Goal: Information Seeking & Learning: Learn about a topic

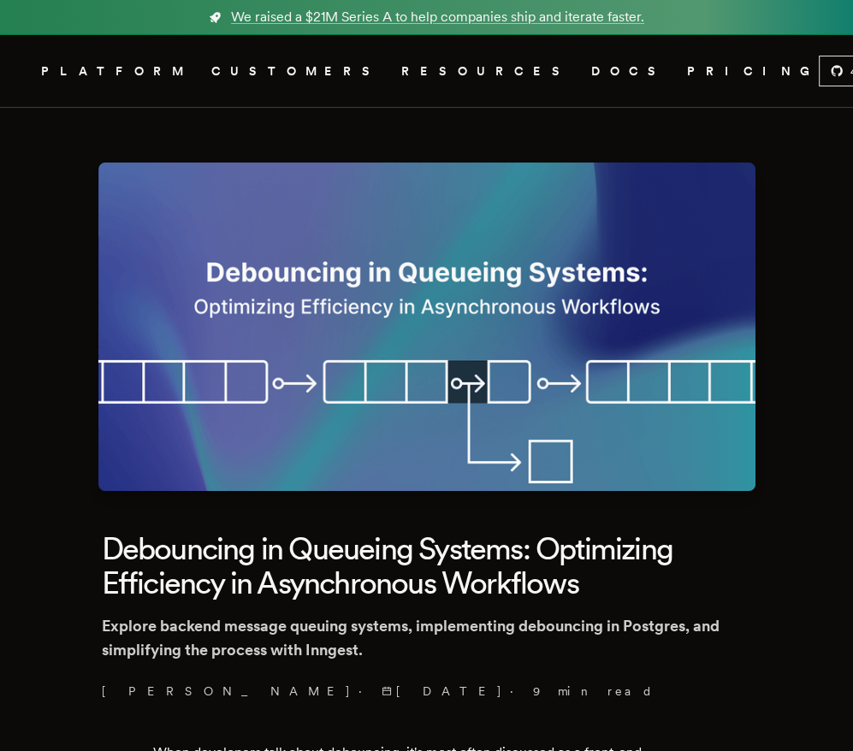
click at [498, 571] on h1 "Debouncing in Queueing Systems: Optimizing Efficiency in Asynchronous Workflows" at bounding box center [427, 566] width 650 height 68
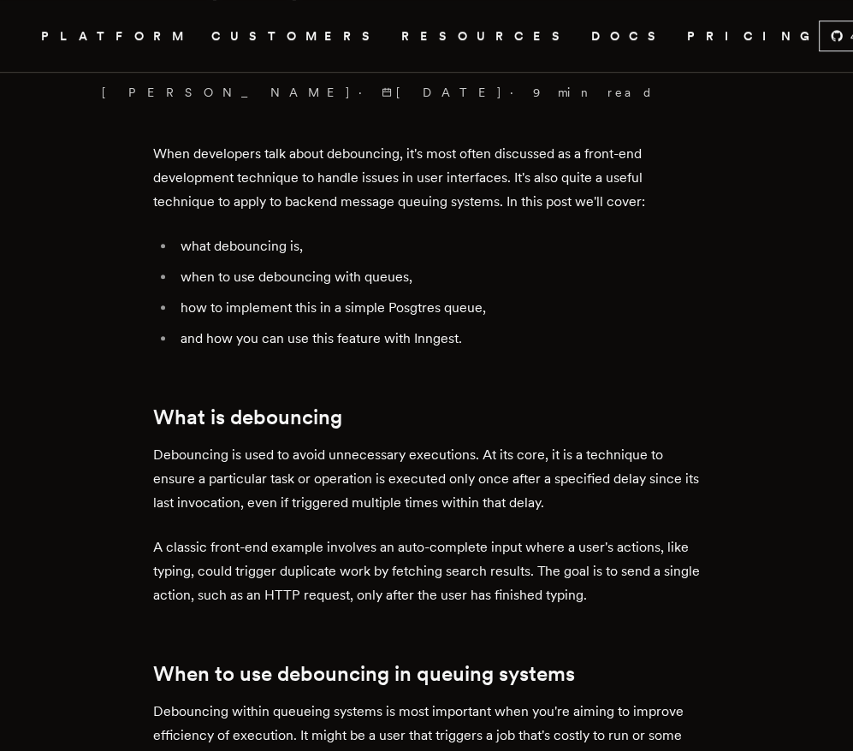
scroll to position [257, 0]
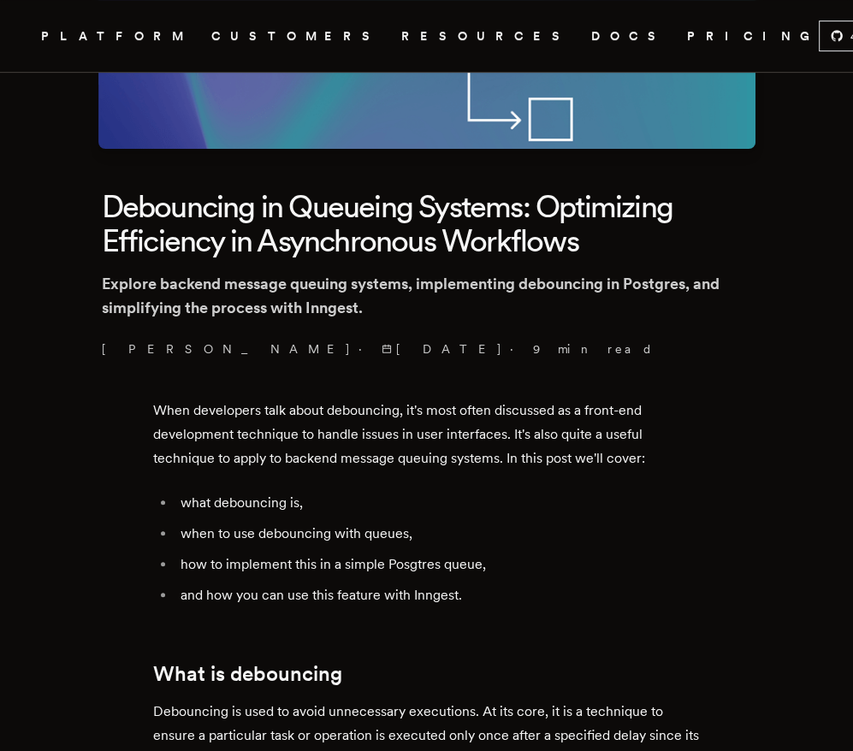
click at [497, 571] on li "how to implement this in a simple Posgtres queue," at bounding box center [437, 565] width 525 height 24
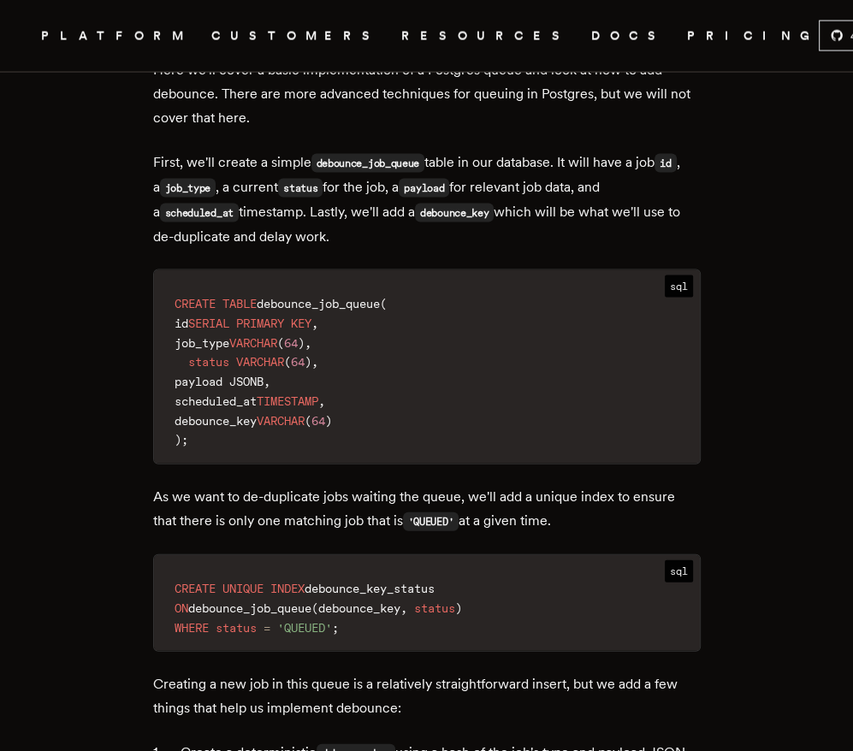
scroll to position [2139, 0]
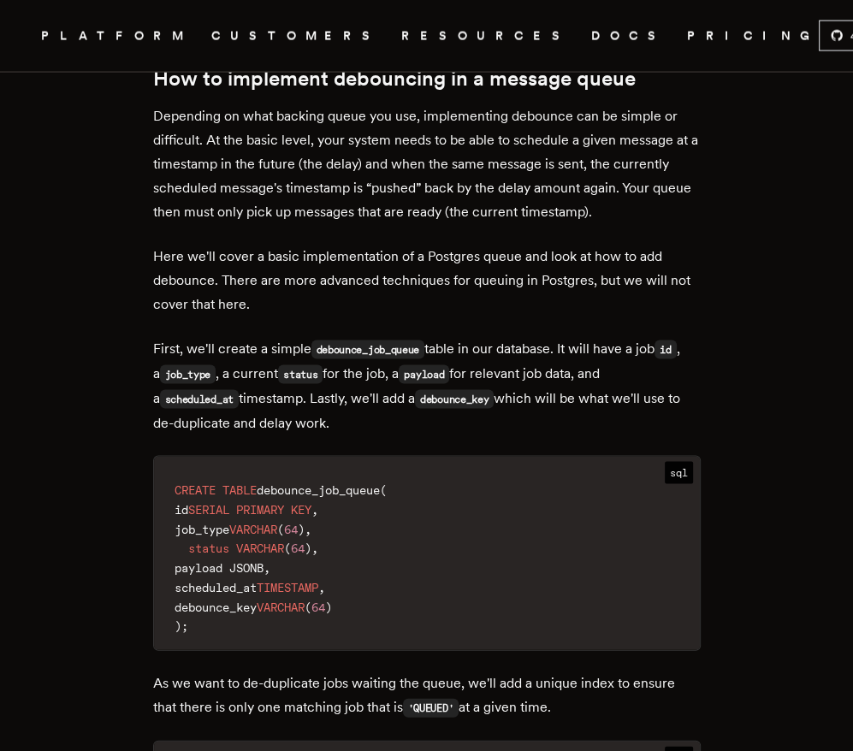
click at [497, 571] on code "CREATE TABLE debounce_job_queue ( id SERIAL PRIMARY KEY , job_type VARCHAR ( 64…" at bounding box center [427, 558] width 546 height 183
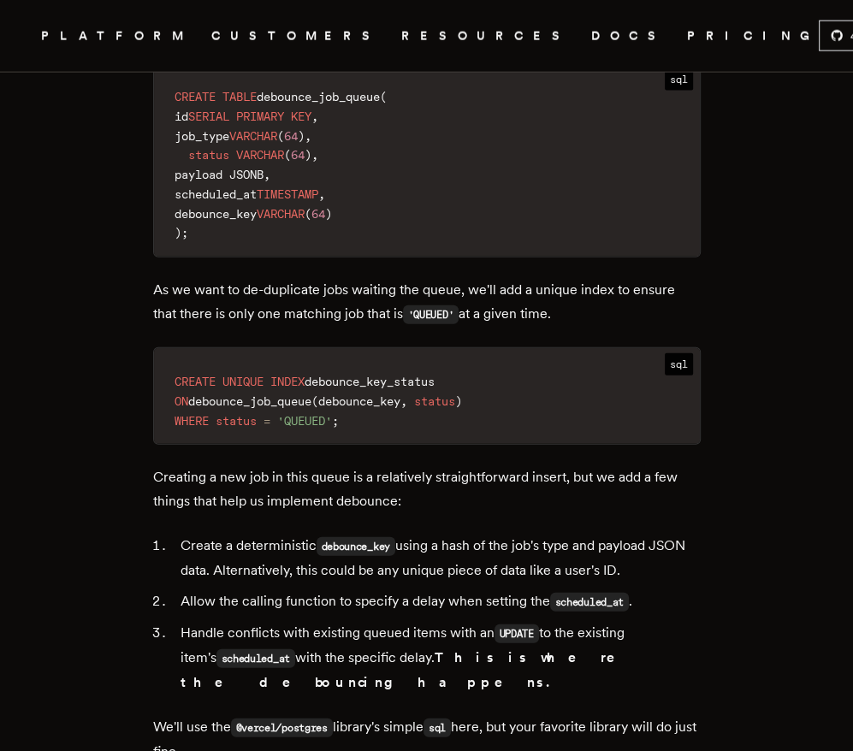
scroll to position [2738, 0]
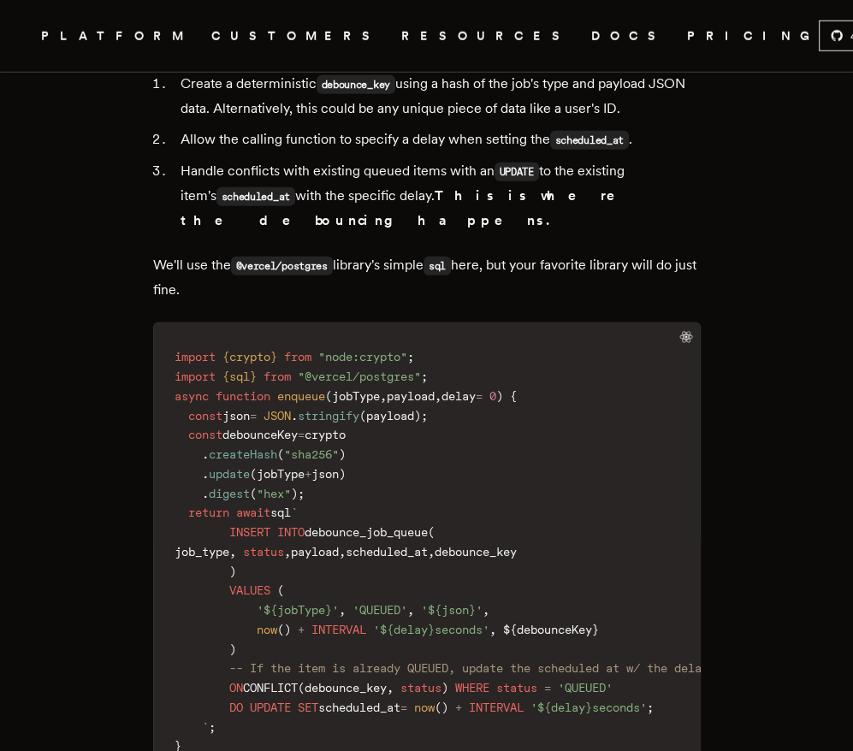
click at [497, 661] on span "-- If the item is already QUEUED, update the scheduled at w/ the delay" at bounding box center [468, 668] width 479 height 14
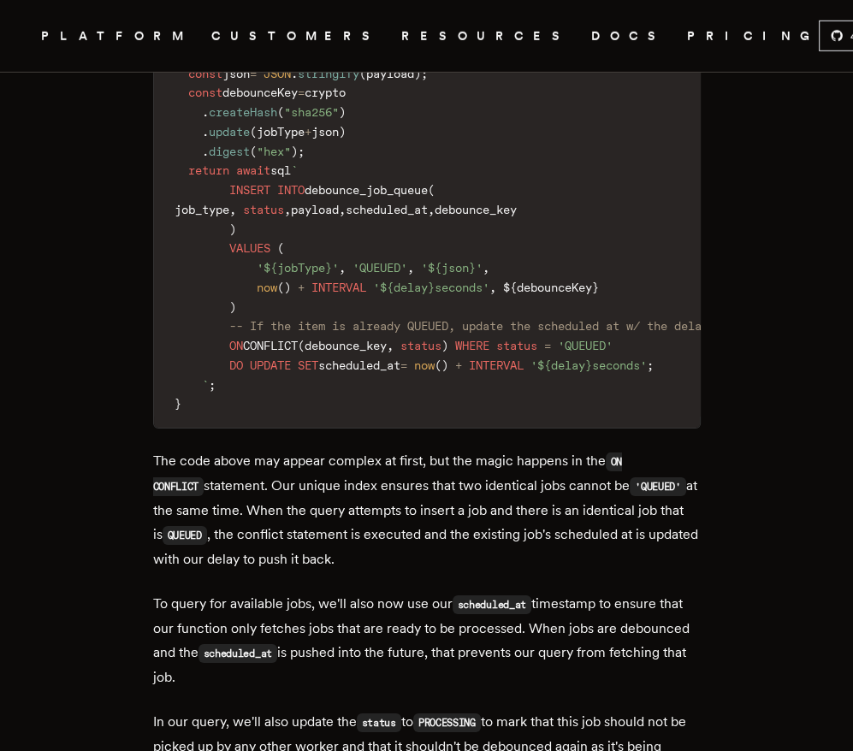
click at [497, 592] on p "To query for available jobs, we'll also now use our scheduled_at timestamp to e…" at bounding box center [427, 641] width 548 height 98
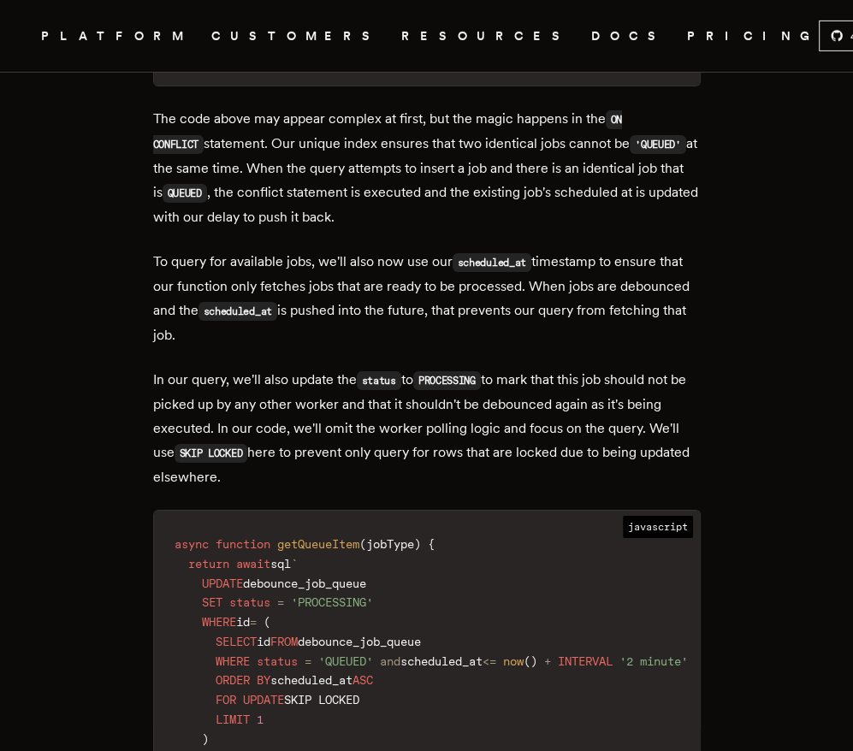
click at [497, 571] on code "async function getQueueItem ( jobType ) { return await sql ` UPDATE debounce_jo…" at bounding box center [431, 671] width 554 height 300
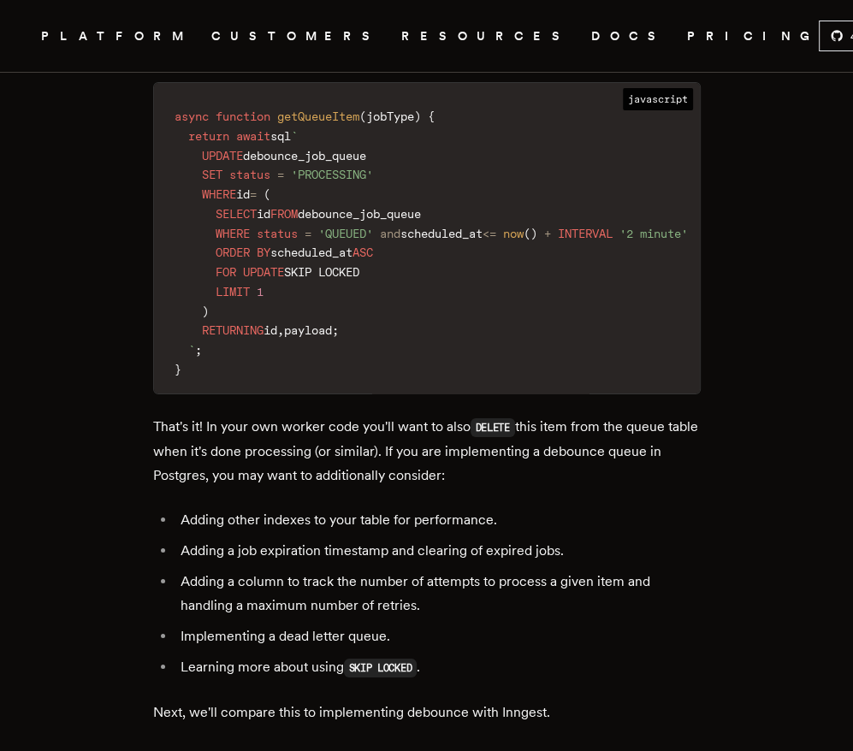
click at [497, 625] on li "Implementing a dead letter queue." at bounding box center [437, 637] width 525 height 24
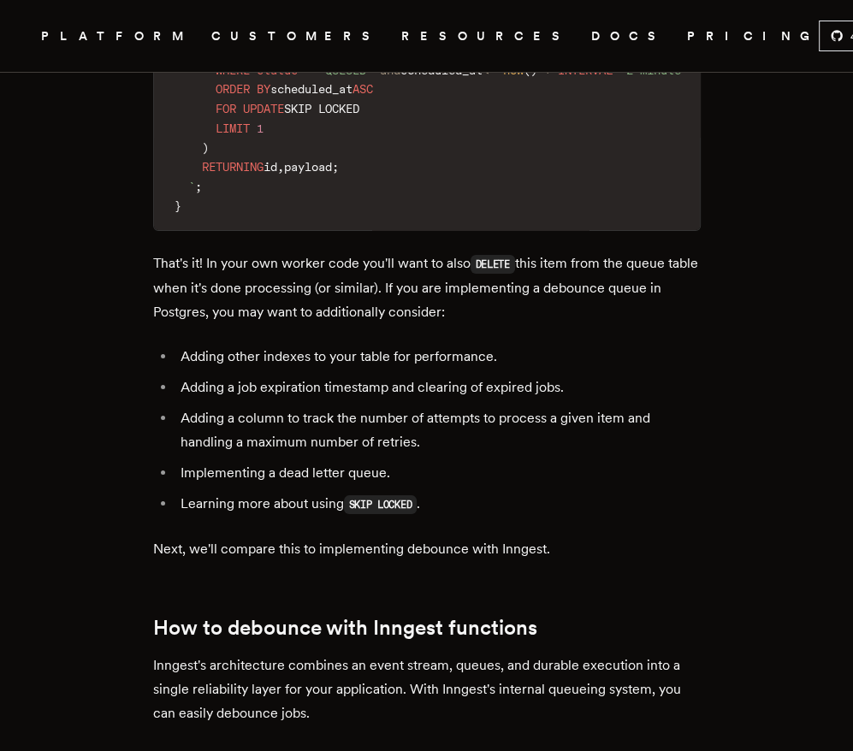
scroll to position [4278, 0]
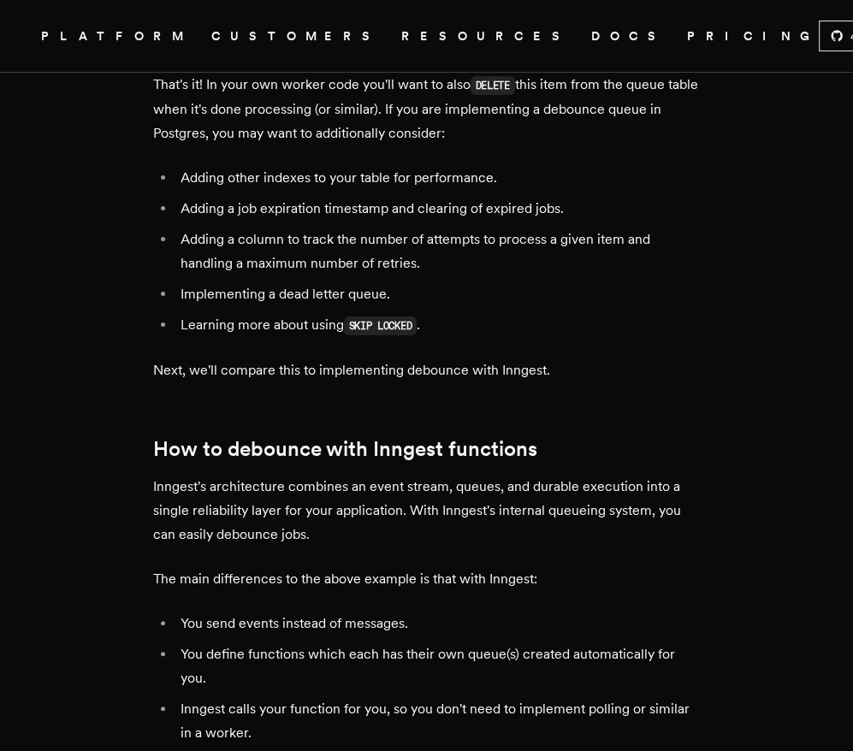
click at [497, 612] on li "You send events instead of messages." at bounding box center [437, 624] width 525 height 24
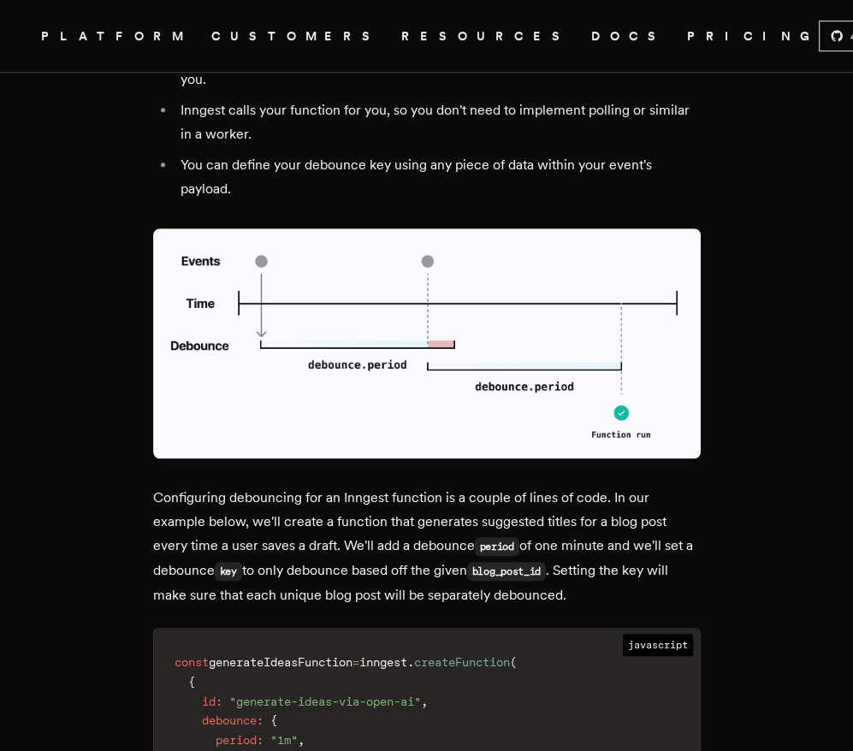
click at [497, 655] on span "createFunction" at bounding box center [462, 662] width 96 height 14
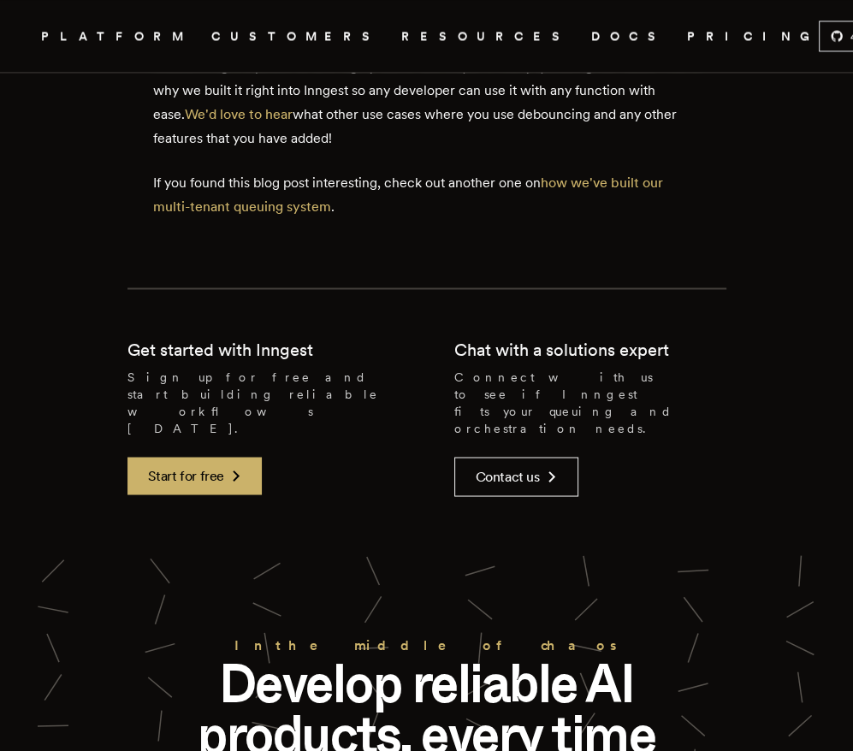
click at [497, 657] on p "Develop reliable AI products, every time" at bounding box center [427, 708] width 548 height 103
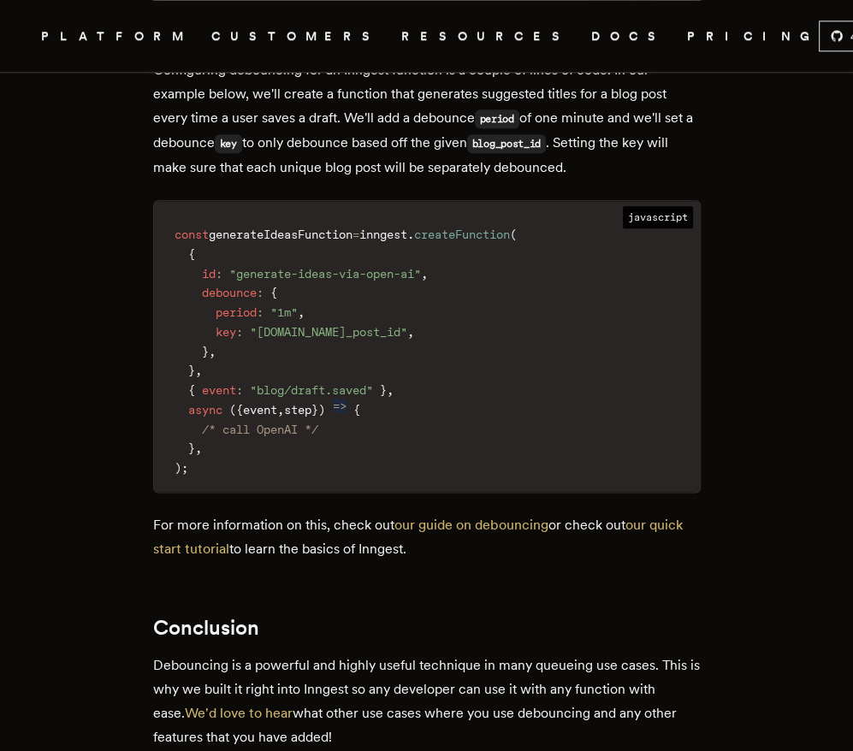
click at [497, 654] on p "Debouncing is a powerful and highly useful technique in many queueing use cases…" at bounding box center [427, 702] width 548 height 96
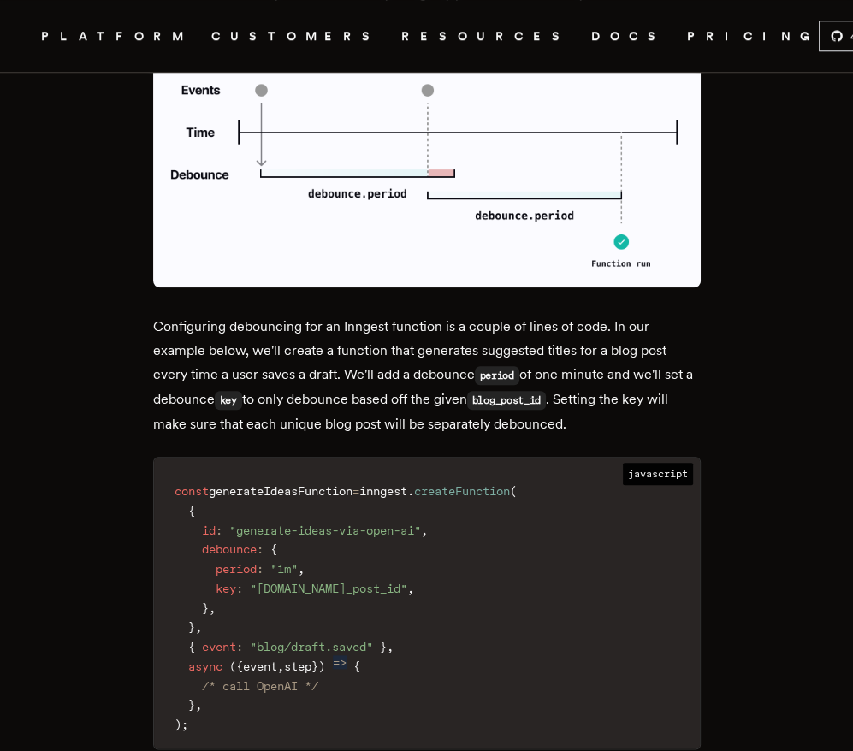
click at [497, 571] on code "const generateIdeasFunction = inngest . createFunction ( { id : "generate-ideas…" at bounding box center [427, 608] width 546 height 281
click at [297, 640] on span ""blog/draft.saved"" at bounding box center [311, 647] width 123 height 14
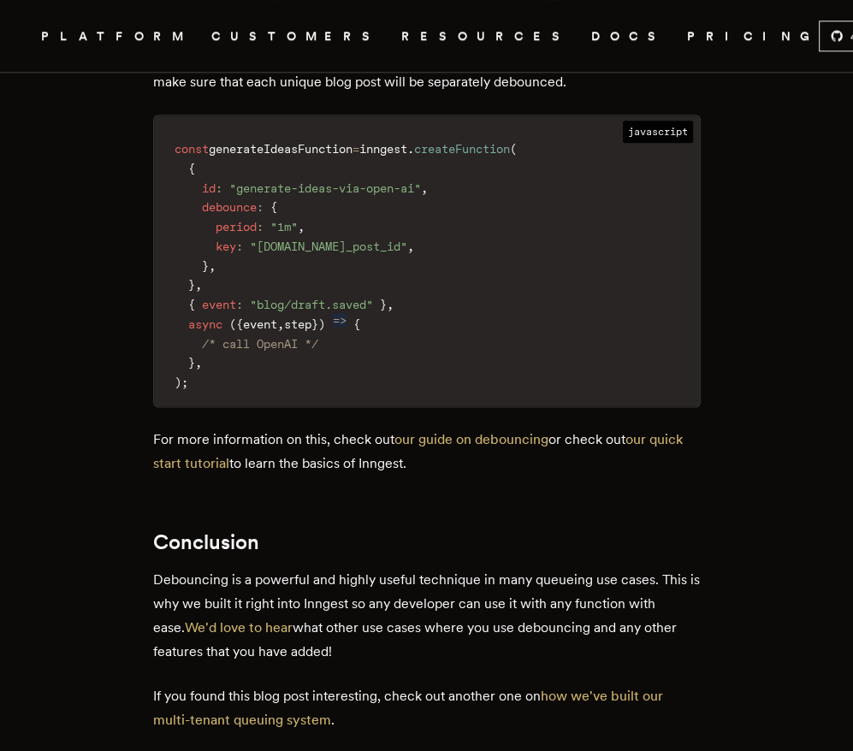
scroll to position [5562, 0]
click at [567, 574] on p "Debouncing is a powerful and highly useful technique in many queueing use cases…" at bounding box center [427, 616] width 548 height 96
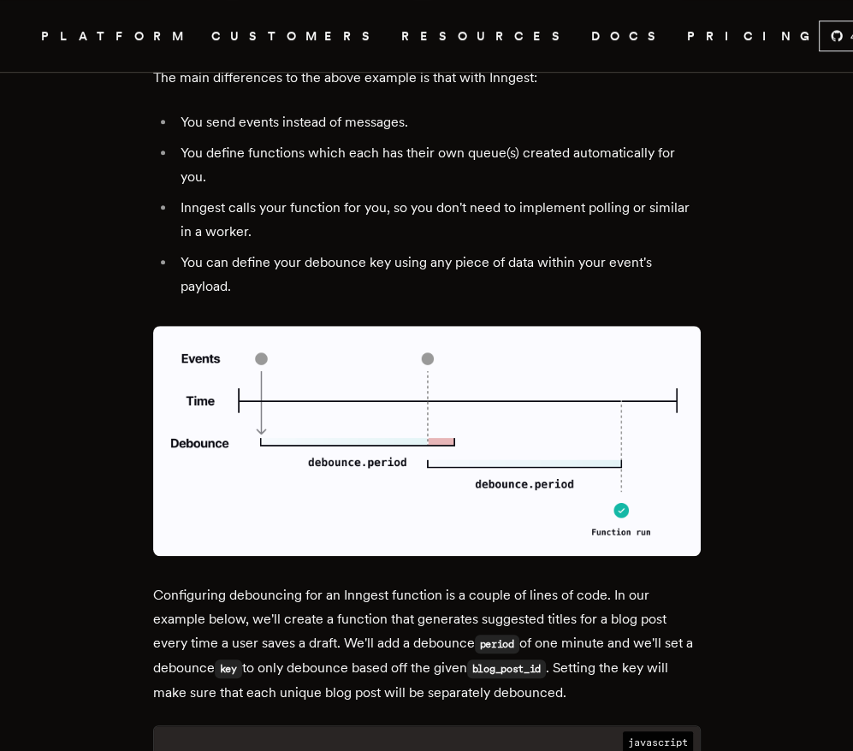
scroll to position [4877, 0]
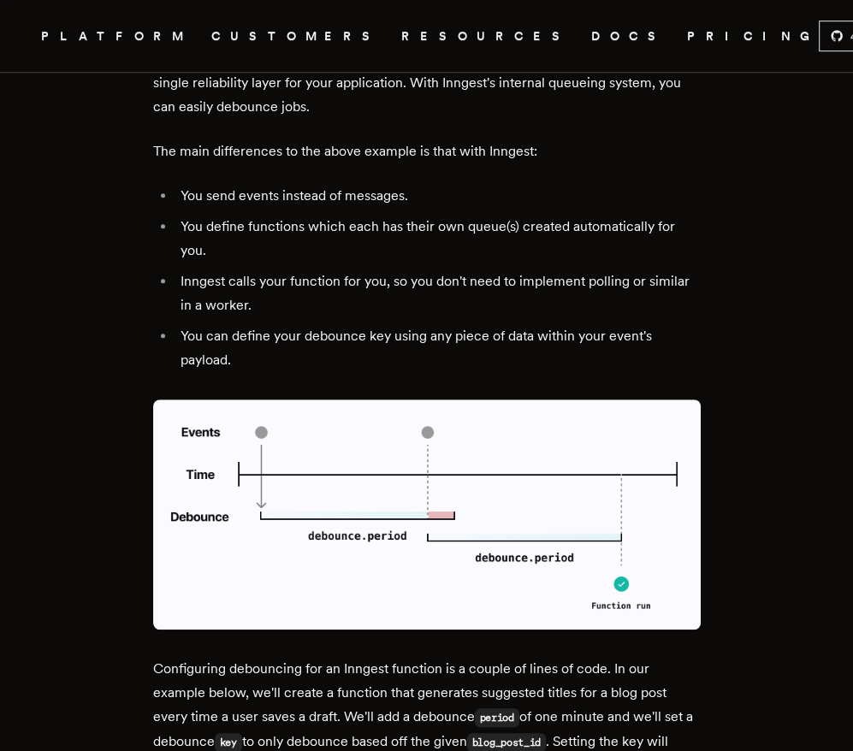
click at [567, 657] on p "Configuring debouncing for an Inngest function is a couple of lines of code. In…" at bounding box center [427, 717] width 548 height 121
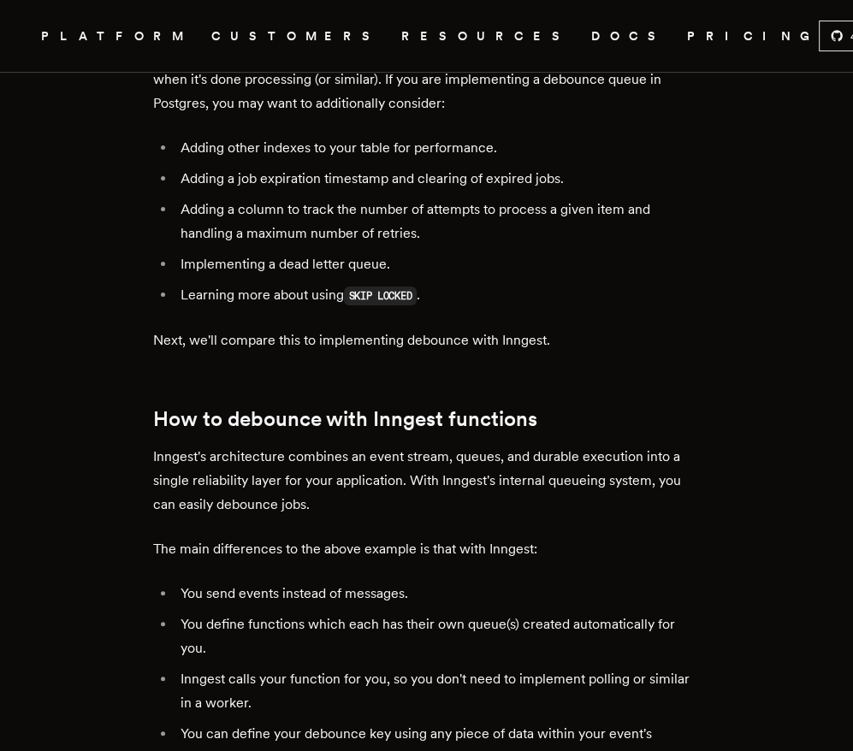
scroll to position [4449, 0]
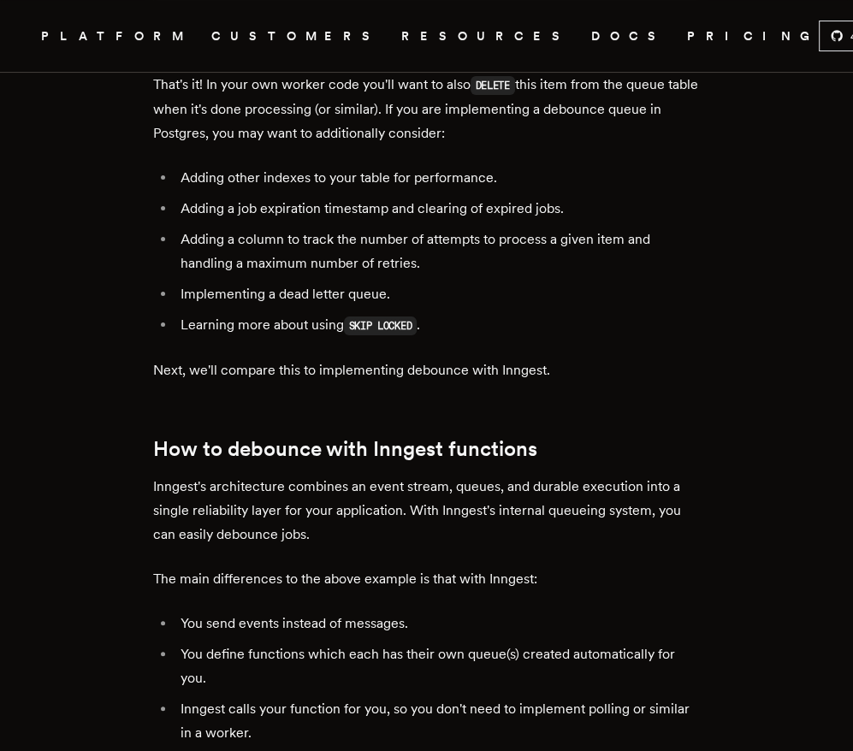
click at [568, 612] on ul "You send events instead of messages. You define functions which each has their …" at bounding box center [427, 706] width 548 height 188
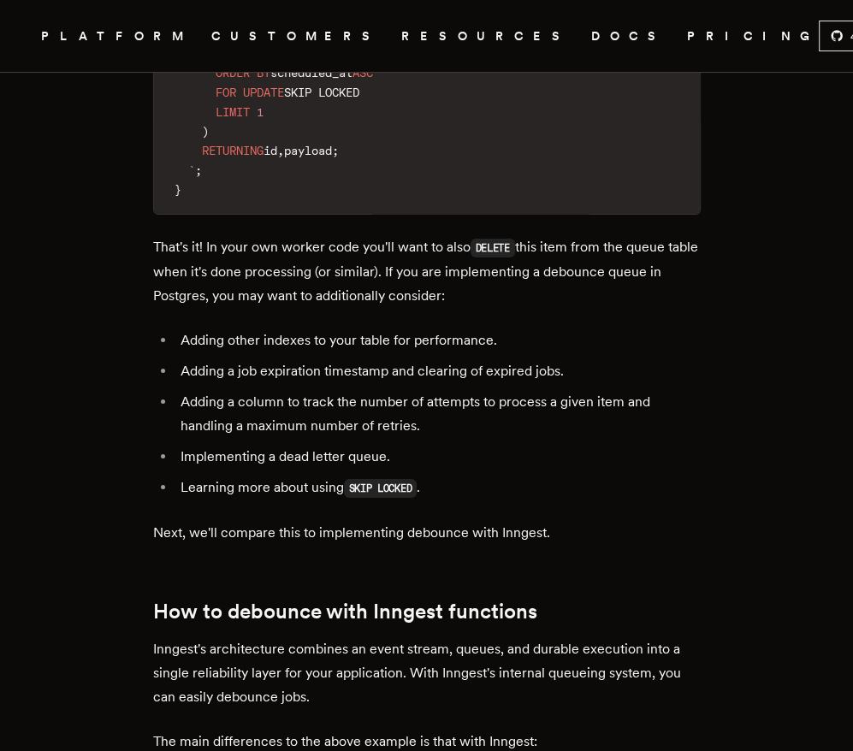
scroll to position [4278, 0]
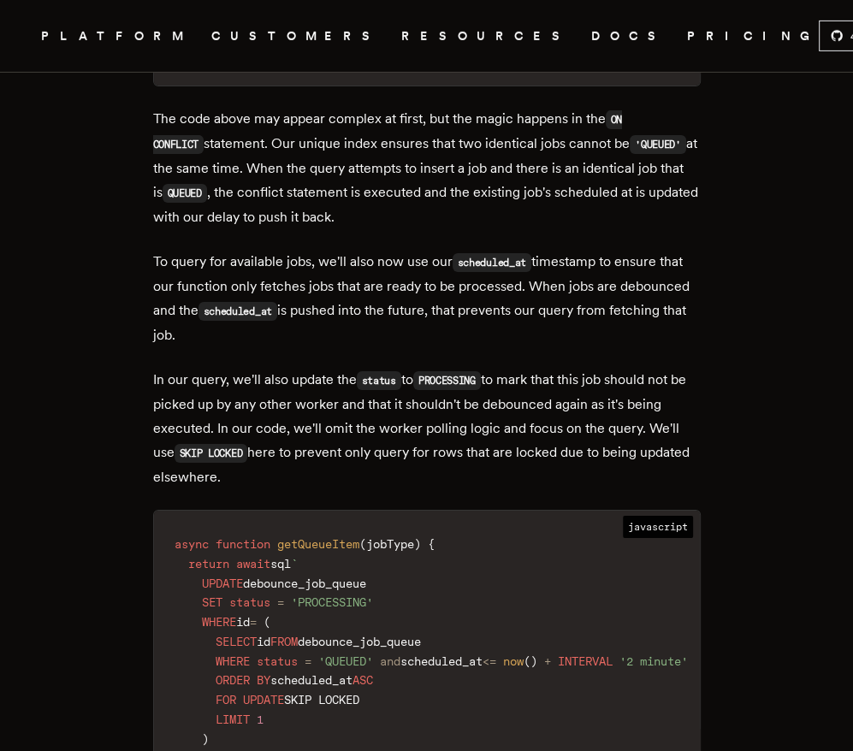
scroll to position [4021, 0]
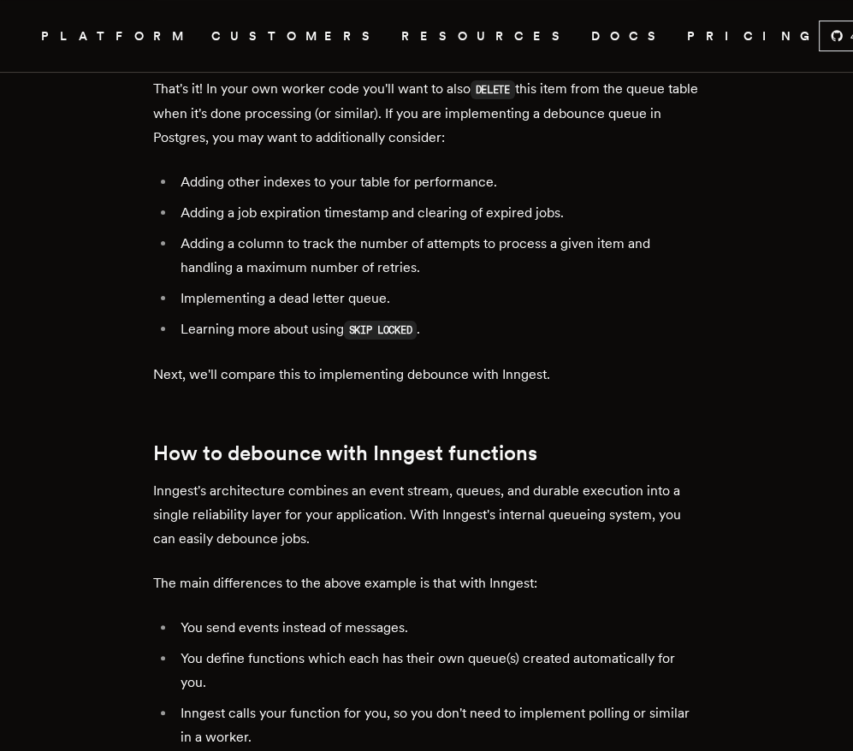
scroll to position [4449, 0]
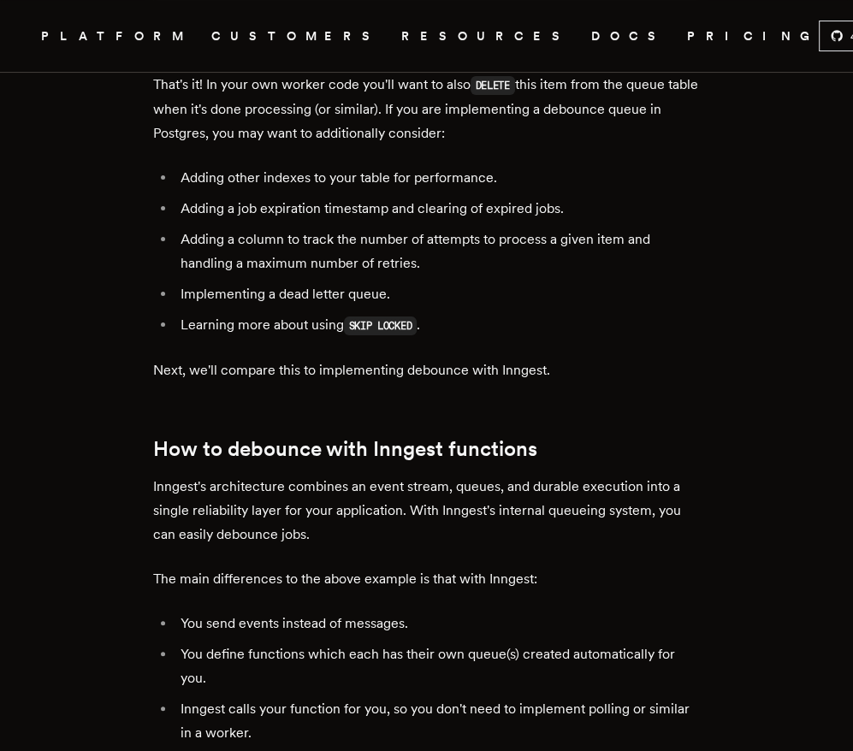
click at [568, 612] on ul "You send events instead of messages. You define functions which each has their …" at bounding box center [427, 706] width 548 height 188
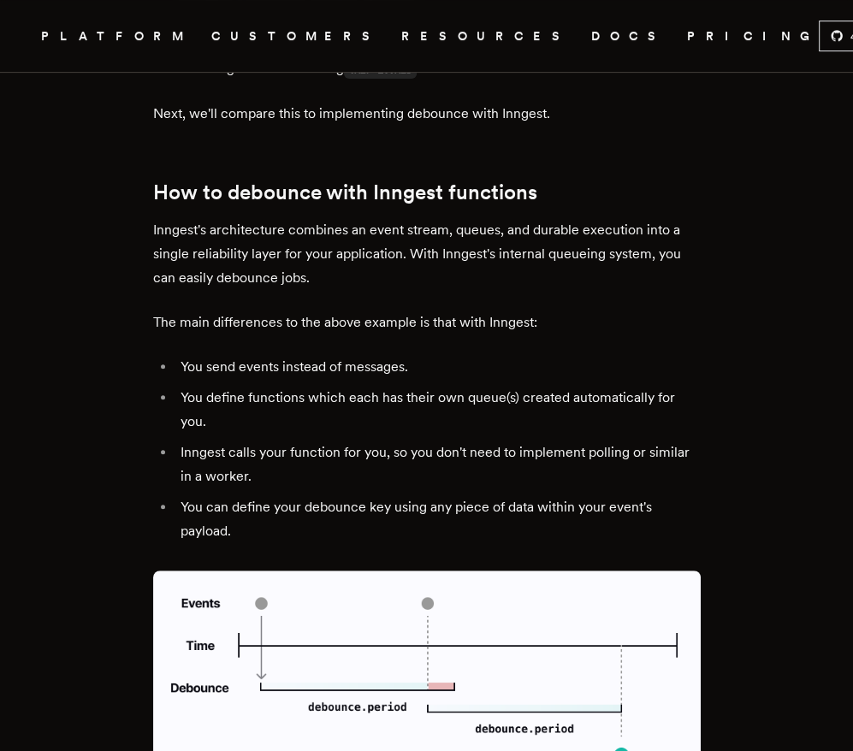
click at [568, 575] on img at bounding box center [427, 686] width 548 height 231
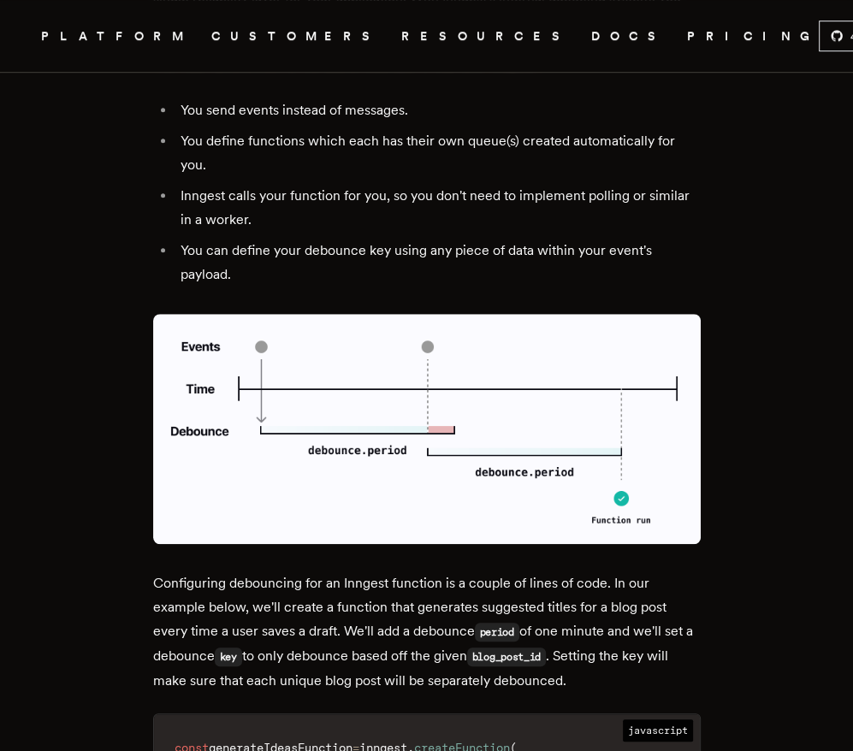
click at [568, 575] on p "Configuring debouncing for an Inngest function is a couple of lines of code. In…" at bounding box center [427, 632] width 548 height 121
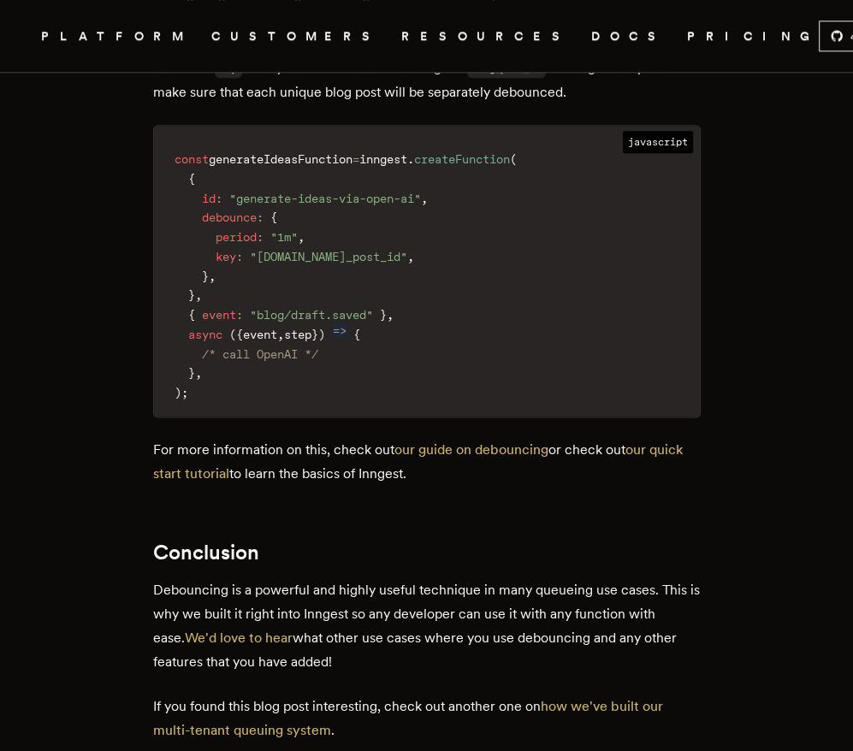
scroll to position [5562, 0]
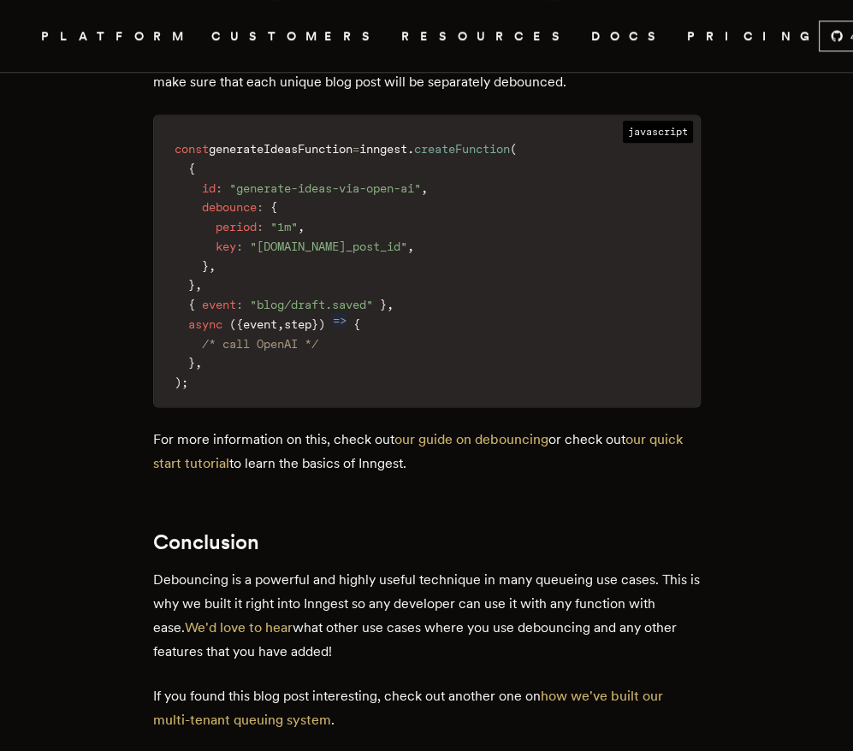
click at [568, 575] on p "Debouncing is a powerful and highly useful technique in many queueing use cases…" at bounding box center [427, 616] width 548 height 96
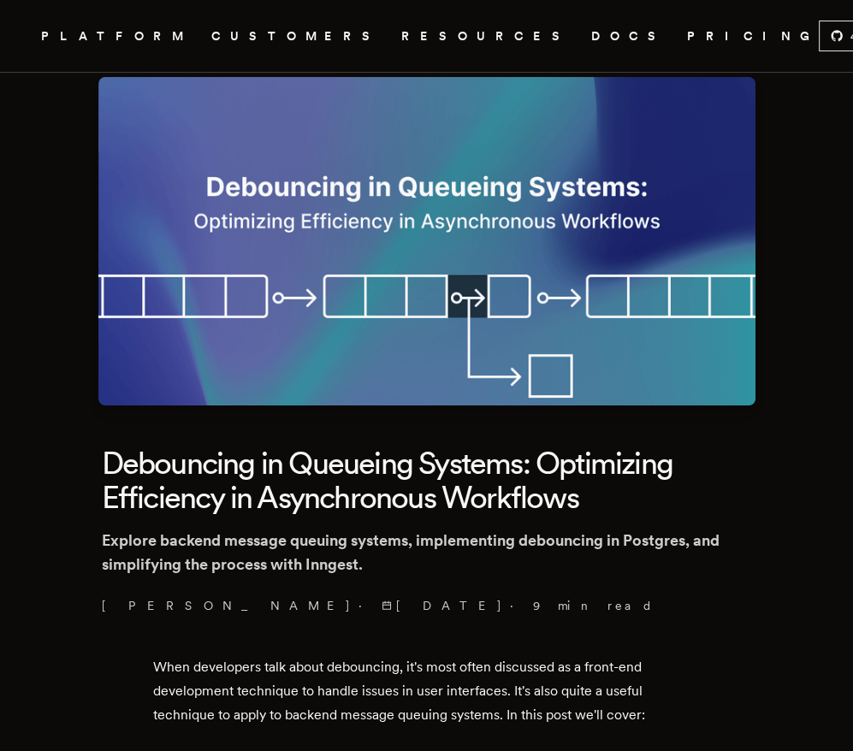
scroll to position [0, 0]
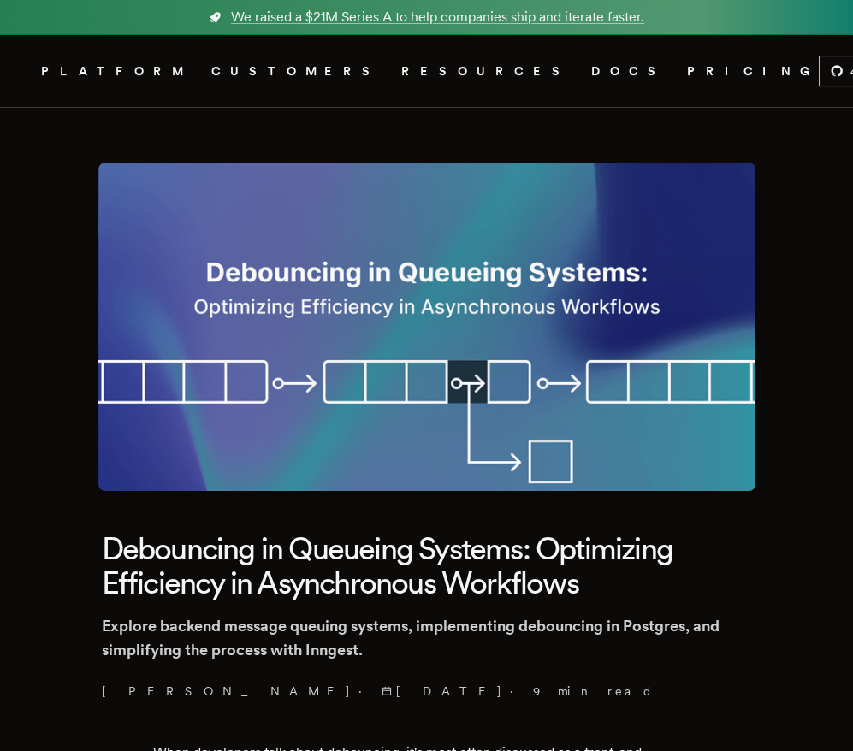
click at [568, 575] on h1 "Debouncing in Queueing Systems: Optimizing Efficiency in Asynchronous Workflows" at bounding box center [427, 566] width 650 height 68
click at [274, 595] on h1 "Debouncing in Queueing Systems: Optimizing Efficiency in Asynchronous Workflows" at bounding box center [427, 566] width 650 height 68
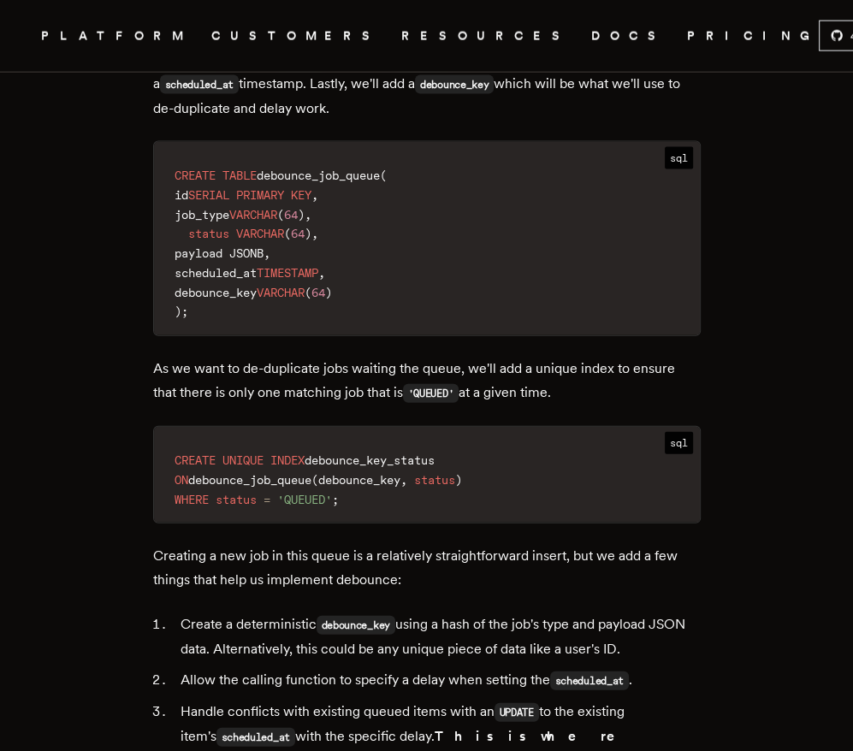
scroll to position [2738, 0]
